Goal: Entertainment & Leisure: Consume media (video, audio)

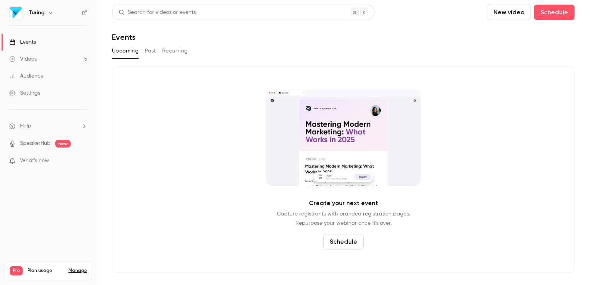
click at [38, 58] on link "Videos 5" at bounding box center [48, 59] width 97 height 17
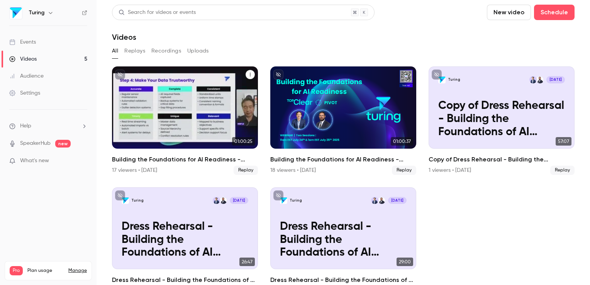
click at [163, 99] on div "Building the Foundations for AI Readiness - Session Two" at bounding box center [185, 107] width 146 height 82
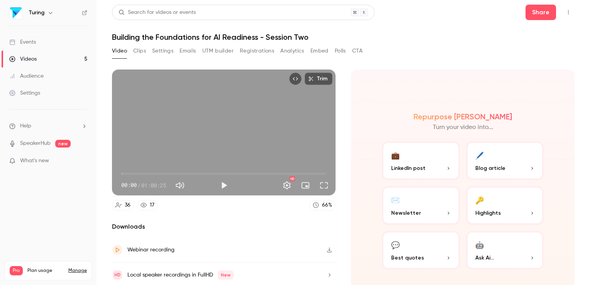
scroll to position [25, 0]
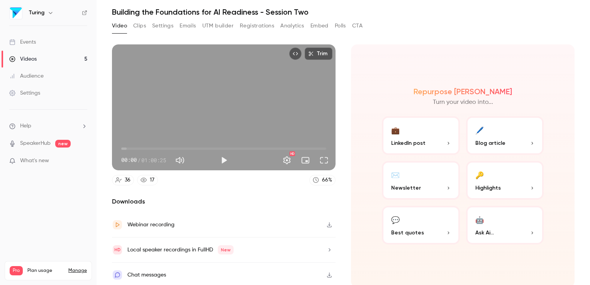
click at [393, 231] on span "Best quotes" at bounding box center [407, 233] width 33 height 8
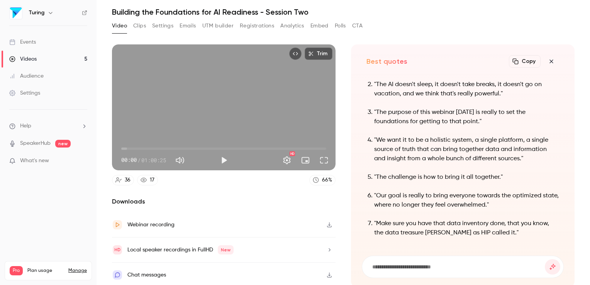
scroll to position [0, 0]
click at [139, 27] on button "Clips" at bounding box center [139, 26] width 13 height 12
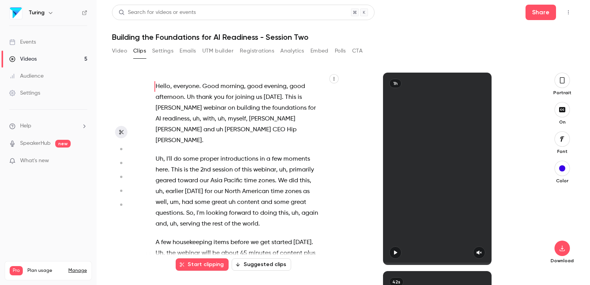
click at [562, 82] on icon "button" at bounding box center [562, 80] width 6 height 8
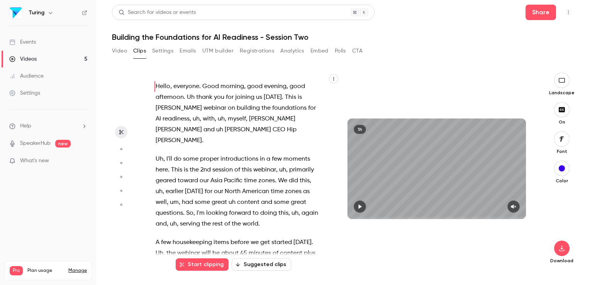
click at [265, 264] on button "Suggested clips" at bounding box center [261, 264] width 59 height 12
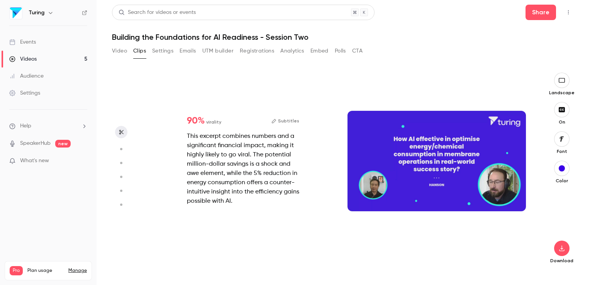
scroll to position [198, 0]
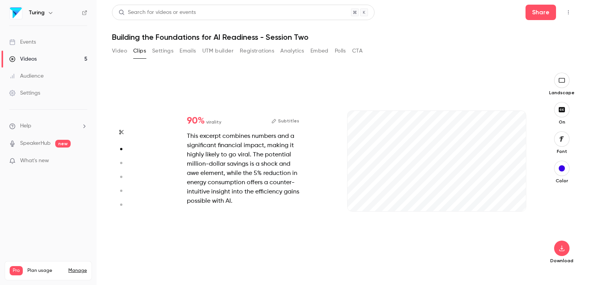
click at [120, 161] on icon "button" at bounding box center [120, 162] width 7 height 5
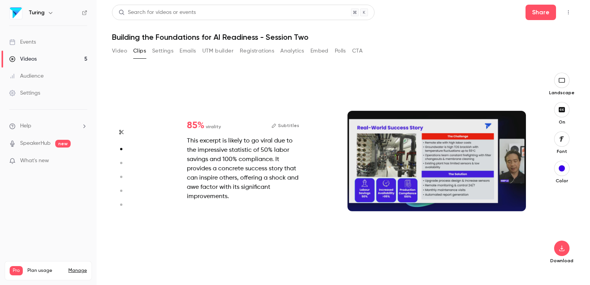
type input "*"
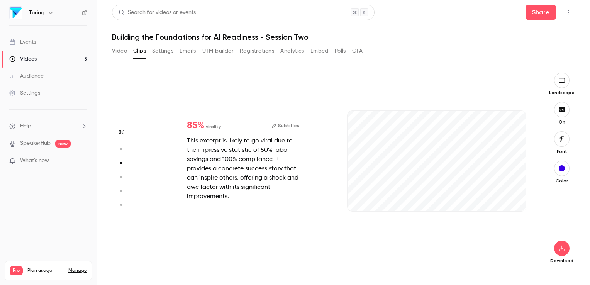
scroll to position [397, 0]
drag, startPoint x: 401, startPoint y: 208, endPoint x: 350, endPoint y: 205, distance: 51.8
click at [350, 205] on span at bounding box center [436, 210] width 178 height 12
click at [516, 196] on icon "button" at bounding box center [513, 198] width 6 height 5
drag, startPoint x: 361, startPoint y: 211, endPoint x: 343, endPoint y: 209, distance: 17.4
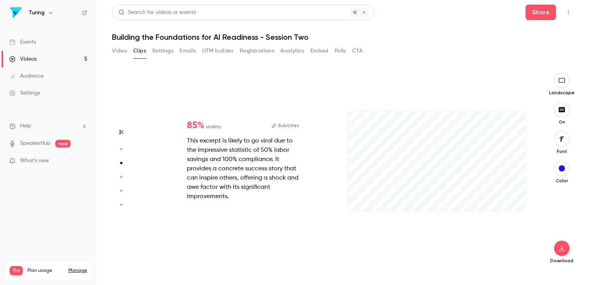
click at [343, 209] on div "34s" at bounding box center [437, 169] width 194 height 192
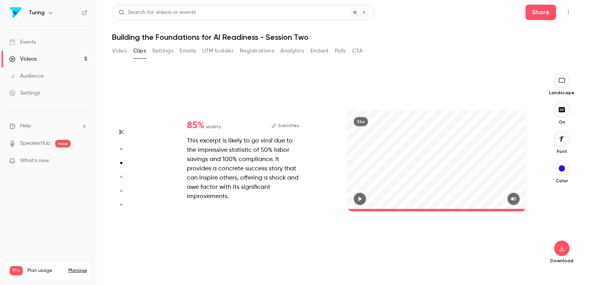
click at [122, 177] on circle "button" at bounding box center [121, 177] width 2 height 2
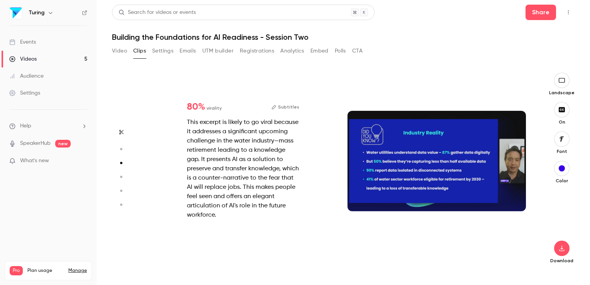
type input "*"
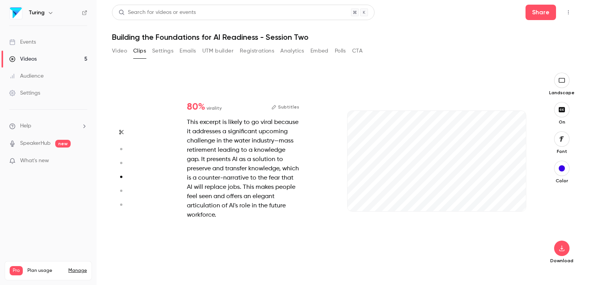
click at [120, 191] on icon "button" at bounding box center [120, 190] width 7 height 5
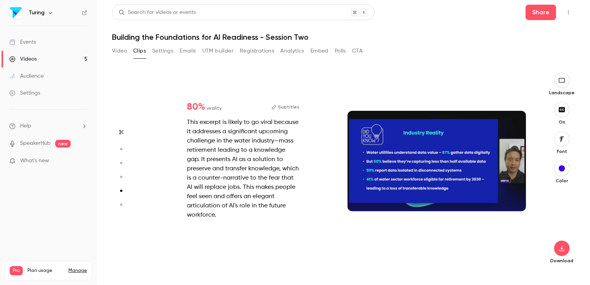
type input "*"
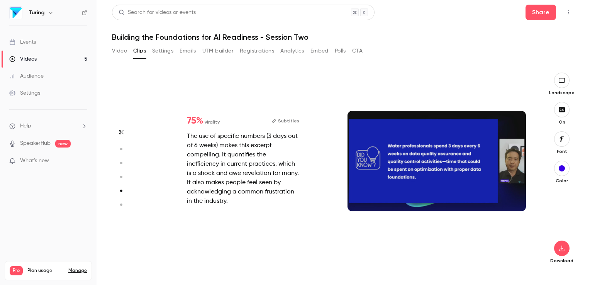
scroll to position [794, 0]
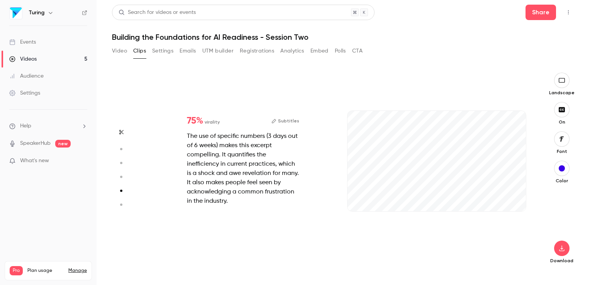
click at [121, 177] on circle "button" at bounding box center [121, 177] width 2 height 2
type input "*"
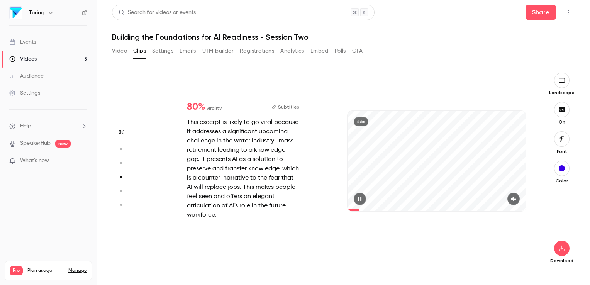
click at [514, 197] on icon "button" at bounding box center [513, 198] width 6 height 5
drag, startPoint x: 353, startPoint y: 210, endPoint x: 339, endPoint y: 211, distance: 14.3
click at [339, 211] on div "80 % virality Subtitles This excerpt is likely to go viral because it addresses…" at bounding box center [340, 169] width 388 height 192
drag, startPoint x: 352, startPoint y: 209, endPoint x: 346, endPoint y: 210, distance: 5.9
click at [346, 210] on div "46s" at bounding box center [437, 169] width 194 height 192
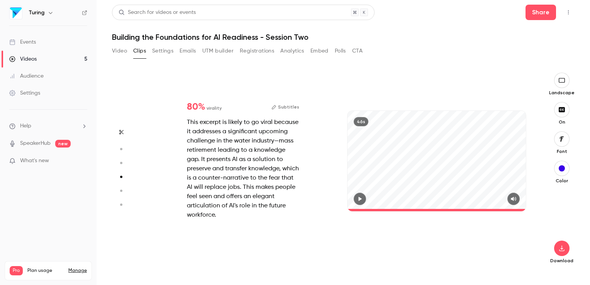
click at [121, 204] on circle "button" at bounding box center [121, 204] width 2 height 2
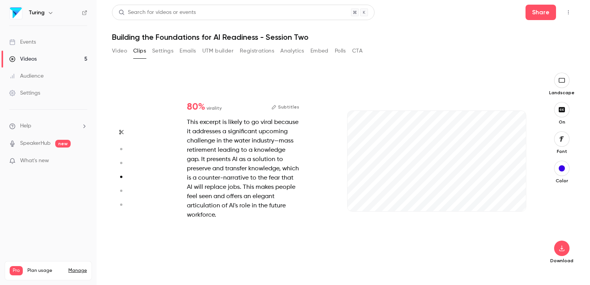
type input "*"
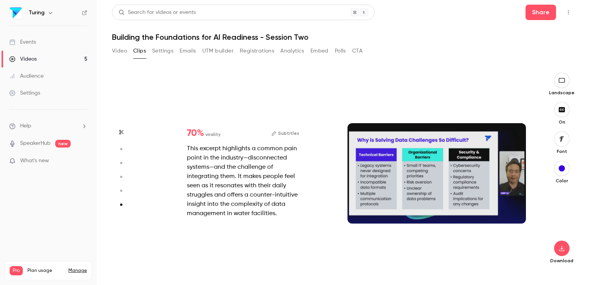
scroll to position [980, 0]
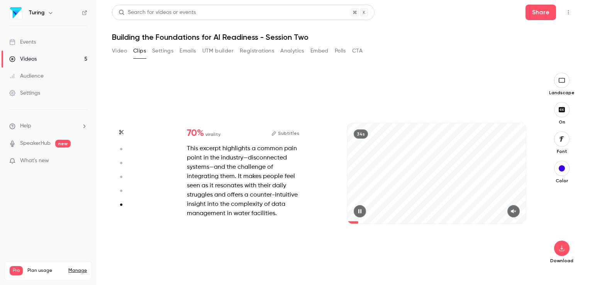
click at [512, 209] on icon "button" at bounding box center [513, 210] width 6 height 5
drag, startPoint x: 365, startPoint y: 222, endPoint x: 338, endPoint y: 222, distance: 27.0
click at [338, 222] on div "70 % virality Subtitles This excerpt highlights a common pain point in the indu…" at bounding box center [340, 181] width 388 height 192
click at [287, 132] on button "Subtitles" at bounding box center [285, 133] width 28 height 9
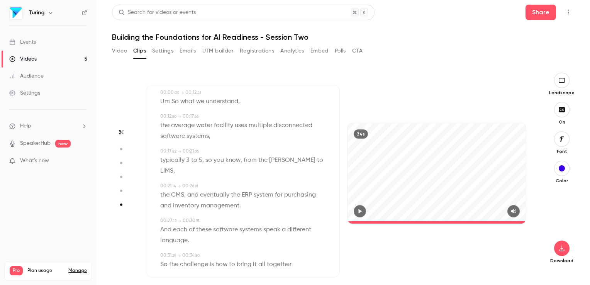
scroll to position [24, 0]
click at [283, 161] on span "[PERSON_NAME]" at bounding box center [292, 159] width 46 height 11
type input "****"
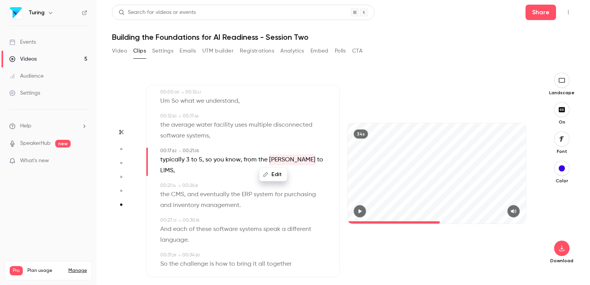
click at [279, 173] on button "Edit" at bounding box center [273, 174] width 27 height 12
type input "*****"
click at [307, 179] on button "Replace" at bounding box center [312, 176] width 35 height 15
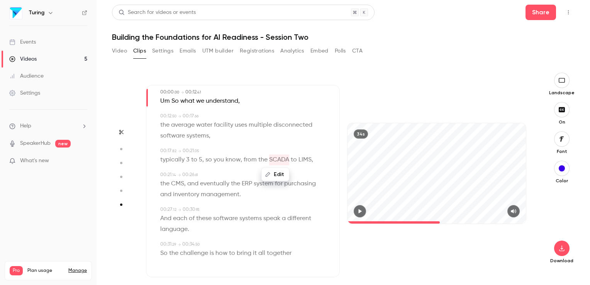
type input "*"
click at [122, 132] on icon "button" at bounding box center [121, 132] width 4 height 5
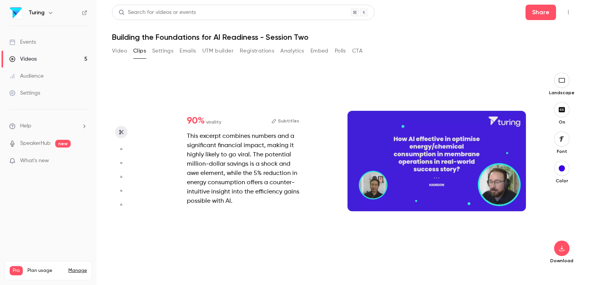
scroll to position [0, 0]
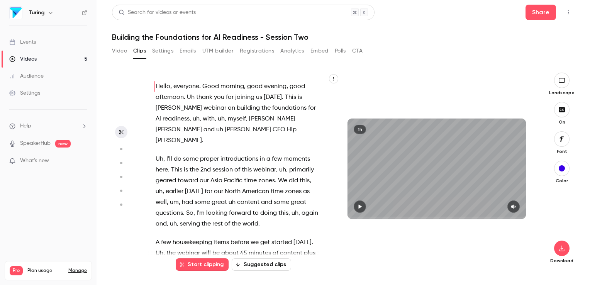
click at [120, 191] on circle "button" at bounding box center [121, 191] width 2 height 2
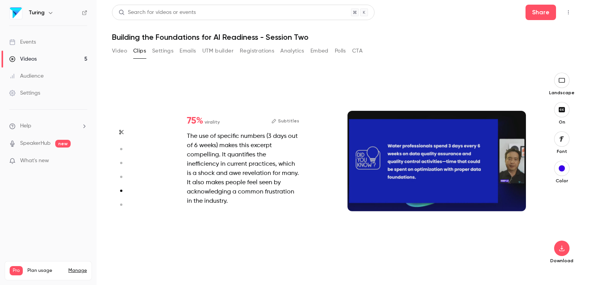
scroll to position [794, 0]
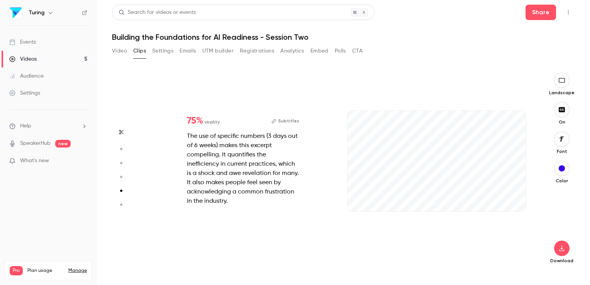
click at [122, 203] on circle "button" at bounding box center [121, 204] width 2 height 2
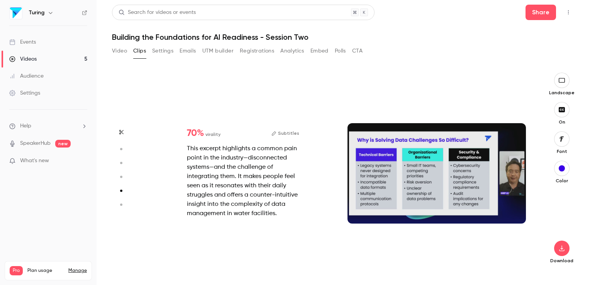
type input "*"
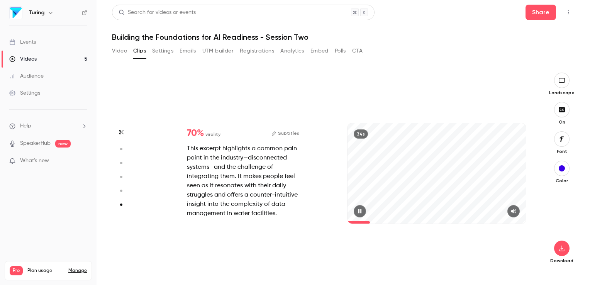
click at [235, 152] on div "This excerpt highlights a common pain point in the industry—disconnected system…" at bounding box center [243, 181] width 112 height 74
click at [383, 176] on div "34s" at bounding box center [436, 173] width 178 height 100
click at [563, 248] on icon "button" at bounding box center [561, 248] width 9 height 6
click at [508, 234] on span "Full HD" at bounding box center [504, 233] width 88 height 8
type input "***"
